Goal: Check status: Check status

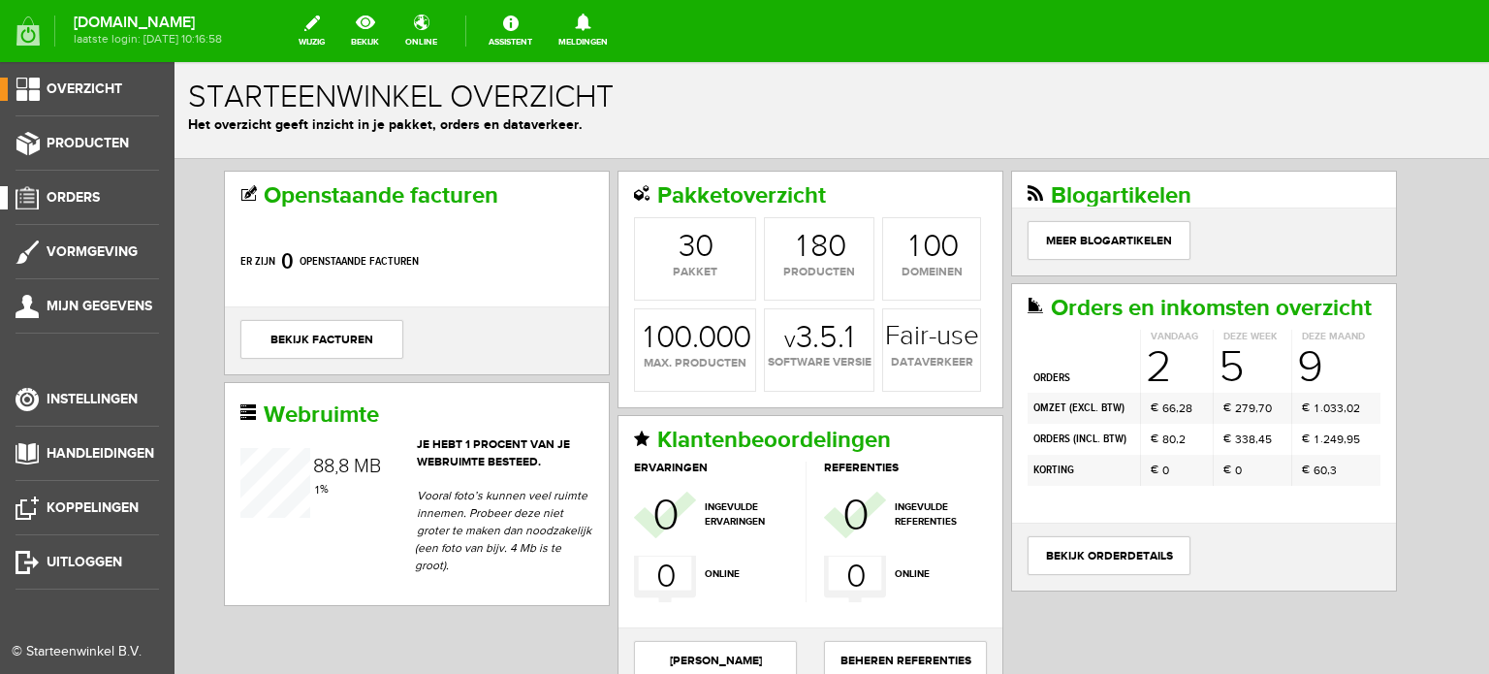
click at [85, 193] on span "Orders" at bounding box center [73, 197] width 53 height 16
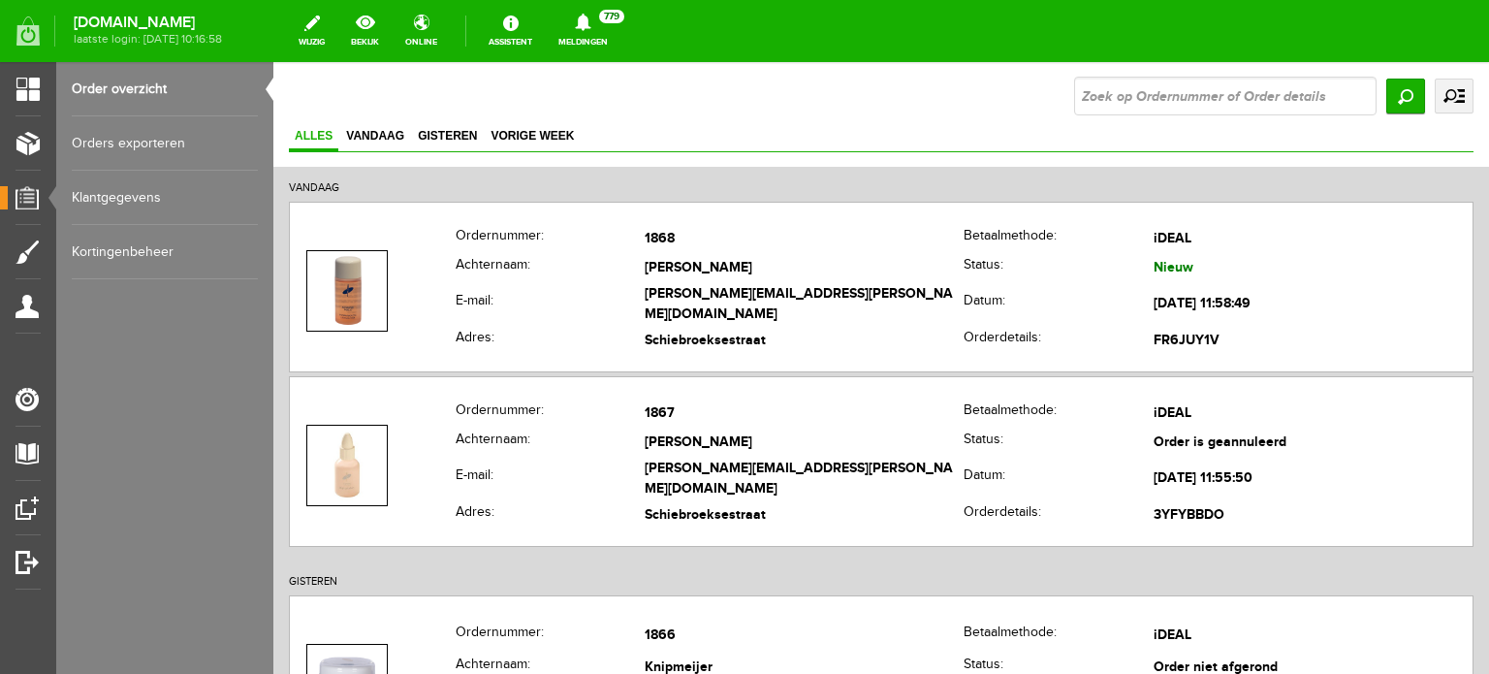
scroll to position [97, 0]
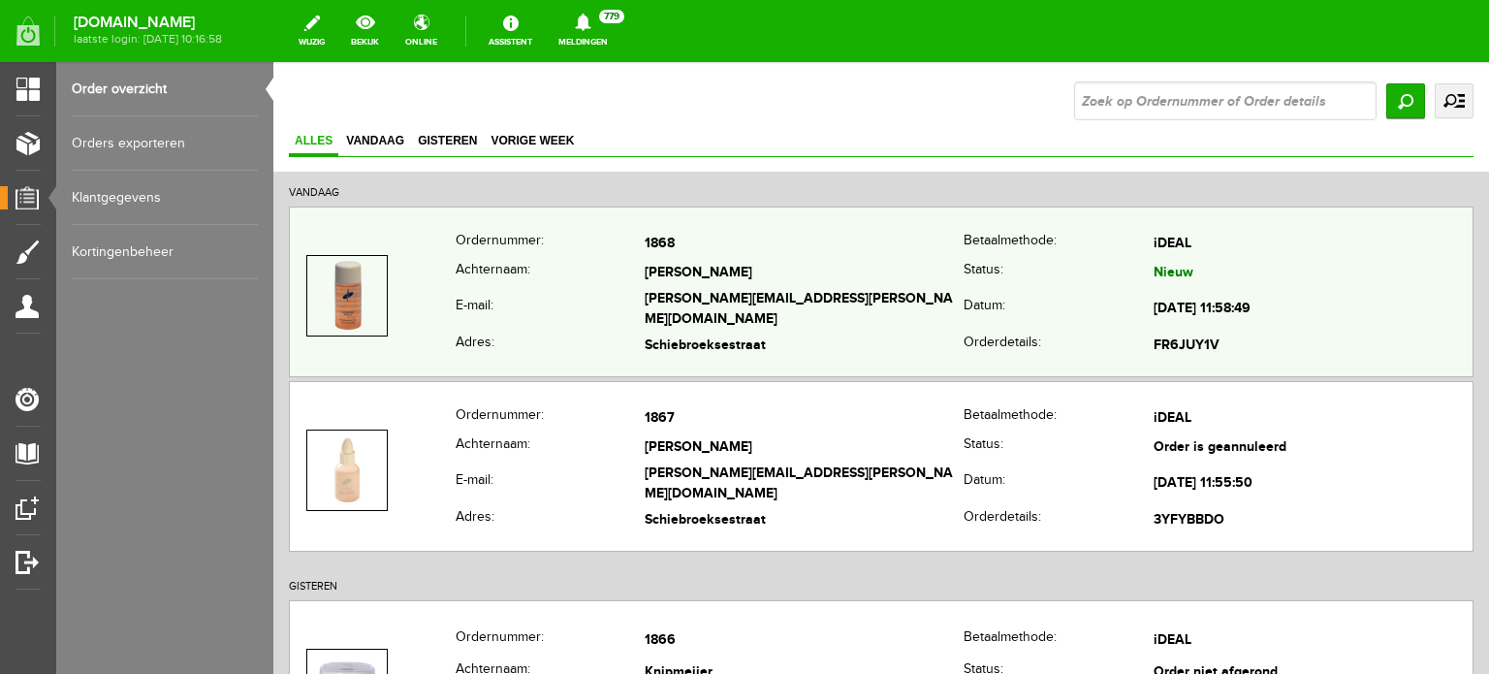
click at [634, 281] on th "Achternaam:" at bounding box center [549, 273] width 189 height 28
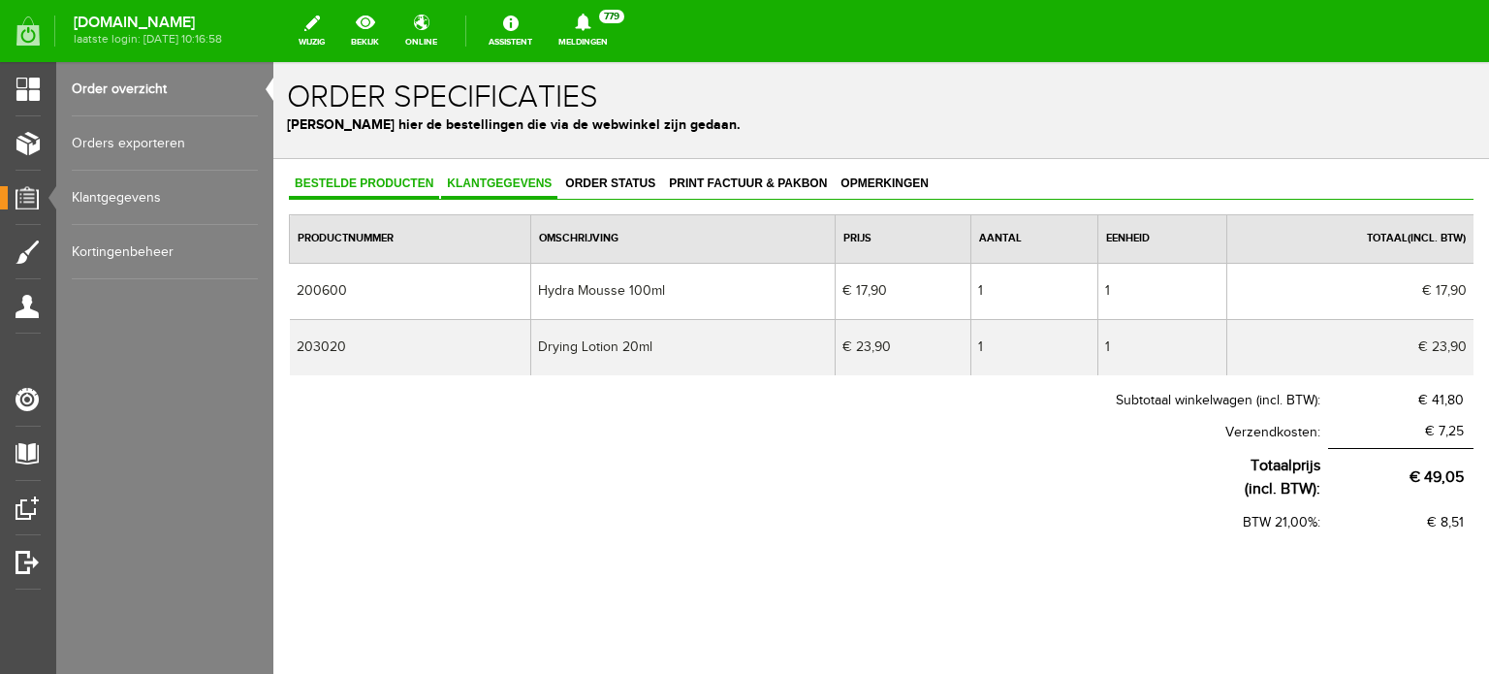
click at [496, 179] on span "Klantgegevens" at bounding box center [499, 183] width 116 height 14
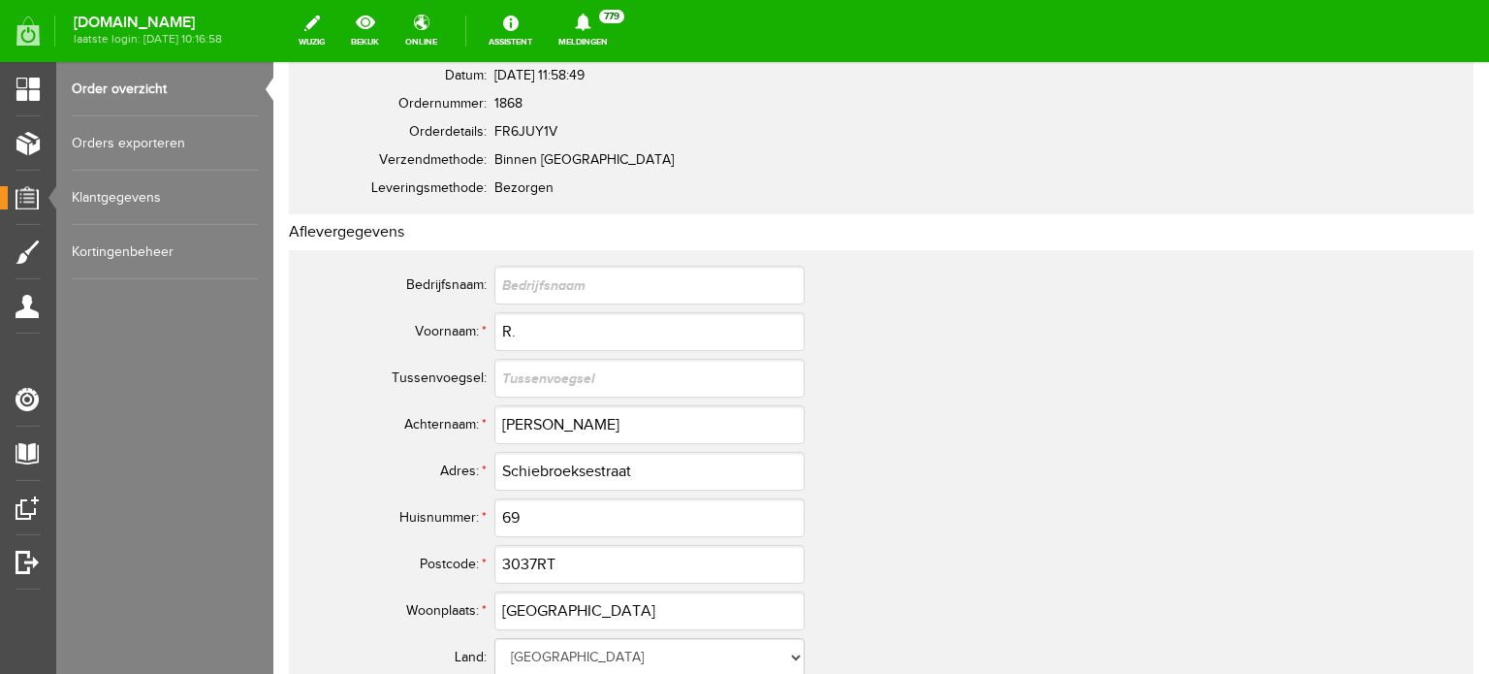
scroll to position [194, 0]
